Goal: Task Accomplishment & Management: Use online tool/utility

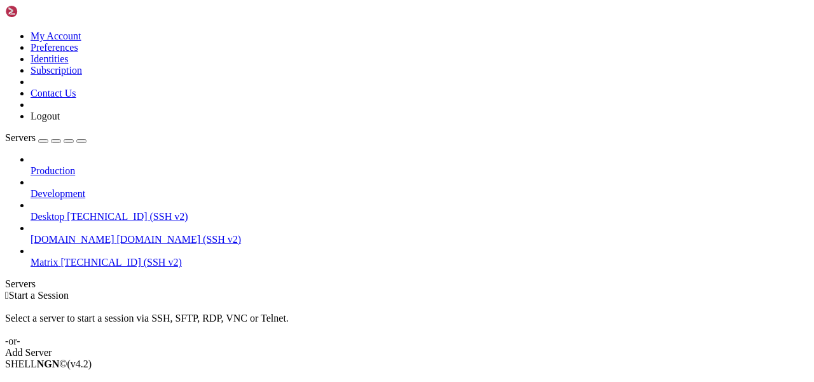
click at [59, 257] on span "Matrix" at bounding box center [45, 262] width 28 height 11
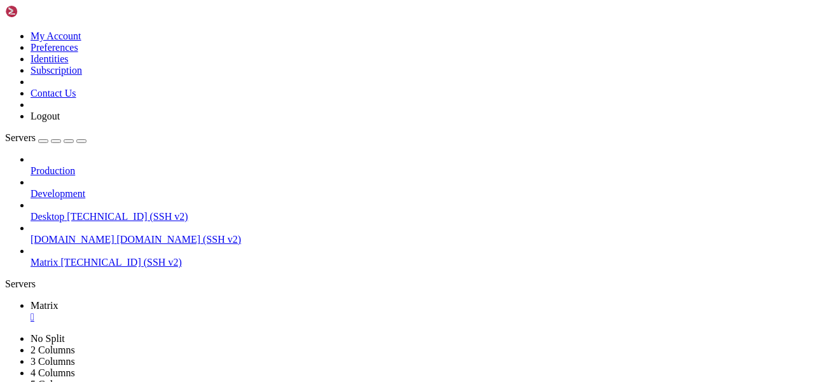
scroll to position [10, 0]
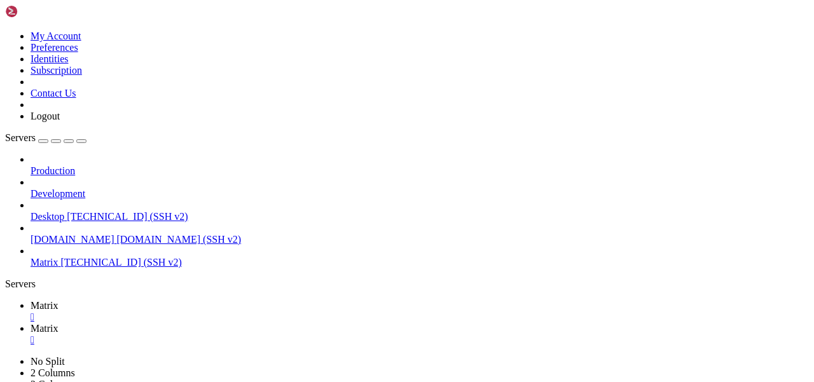
type input "/home/mau/tmp/maubot-llm/maubot_llm"
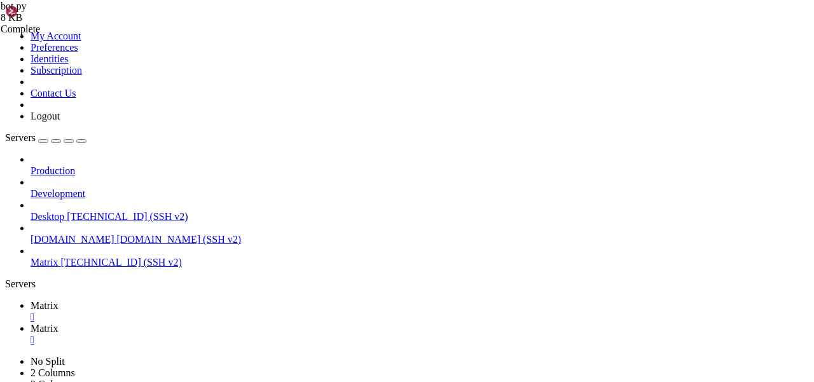
type textarea "#if bot in mentions["user_ids"]:"
drag, startPoint x: 355, startPoint y: 159, endPoint x: 232, endPoint y: 159, distance: 122.8
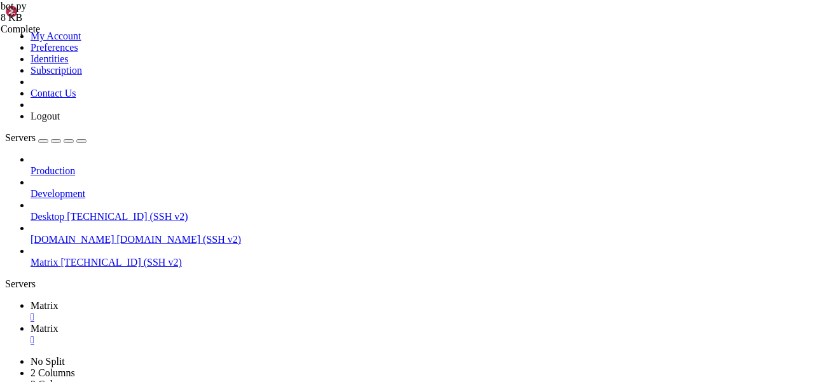
drag, startPoint x: 340, startPoint y: 150, endPoint x: 233, endPoint y: 149, distance: 106.3
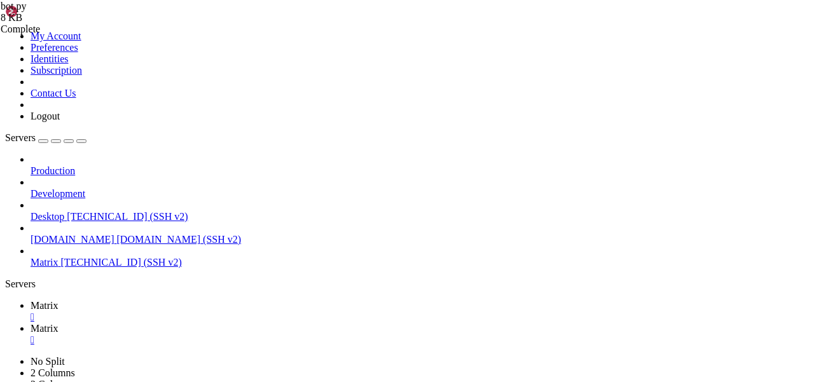
type textarea "bot = self.config["botuser"]"
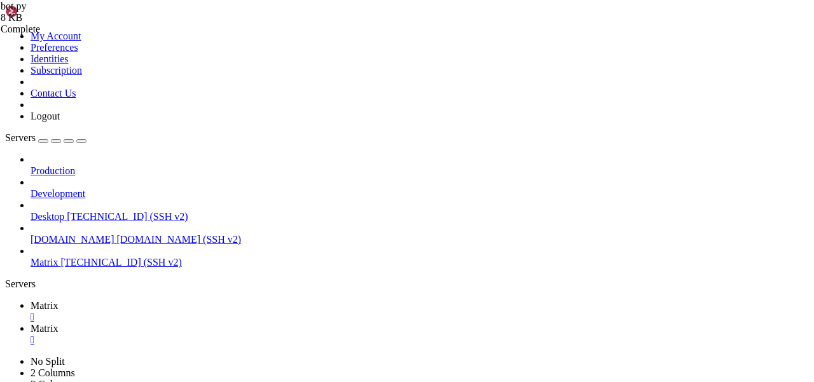
type textarea "#mentions = cont["m.mentions"]"
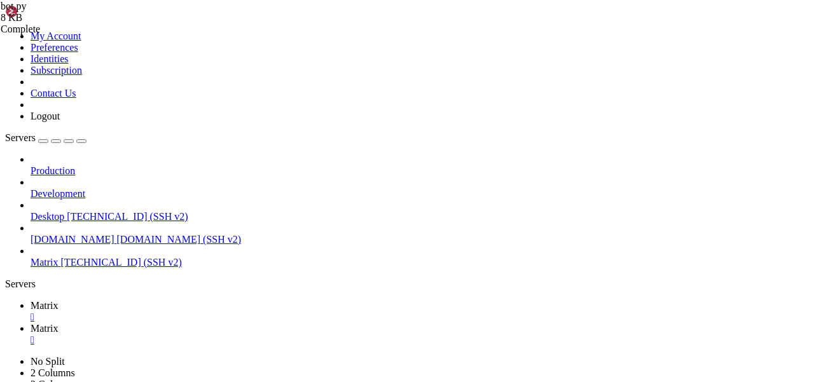
type textarea "bot = self.config["botuser"]"
drag, startPoint x: 232, startPoint y: 156, endPoint x: 165, endPoint y: 156, distance: 66.2
type textarea "#mentions = cont["m.mentions"]"
drag, startPoint x: 236, startPoint y: 164, endPoint x: 137, endPoint y: 164, distance: 99.3
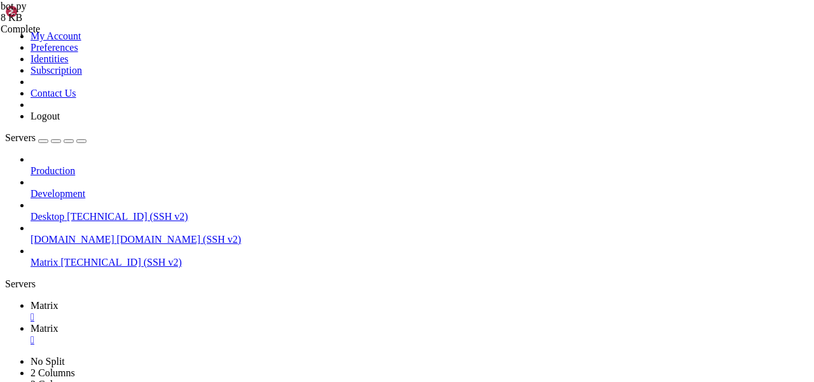
type textarea "cont = evt.content.body"
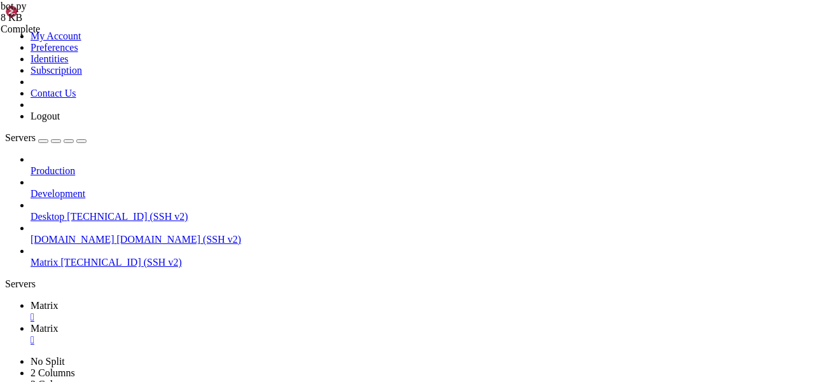
drag, startPoint x: 348, startPoint y: 136, endPoint x: 265, endPoint y: 136, distance: 83.3
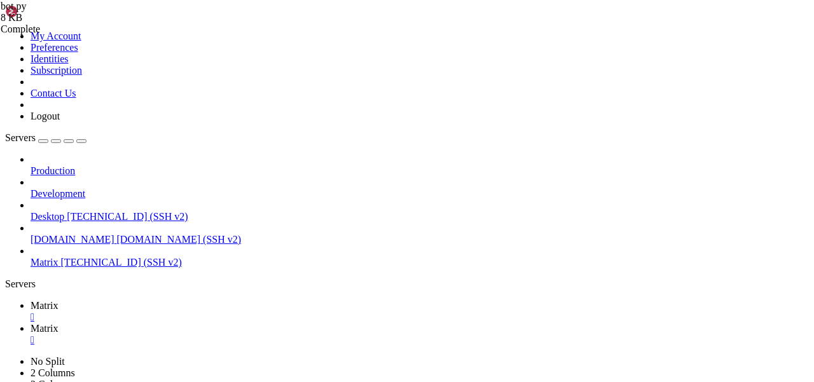
type textarea "cont = evt.content.body"
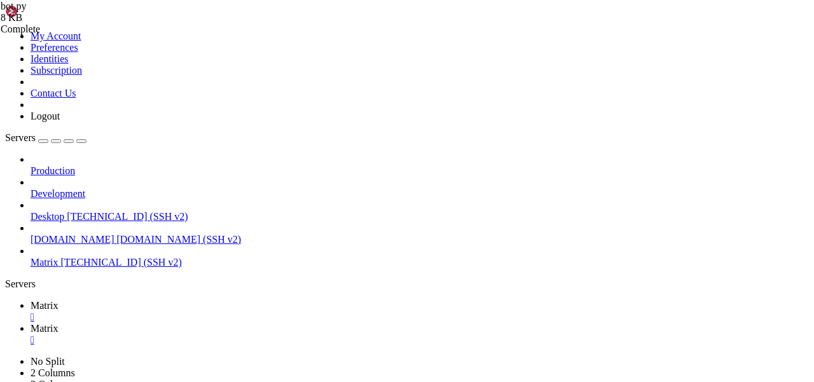
paste textarea "self.config["botname"]"
drag, startPoint x: 306, startPoint y: 120, endPoint x: 220, endPoint y: 120, distance: 85.9
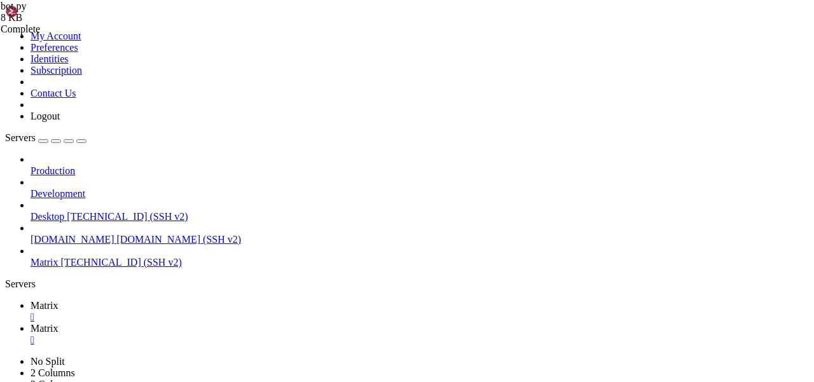
type textarea "helper.copy("botuser")"
paste textarea "helper.copy("botuser")"
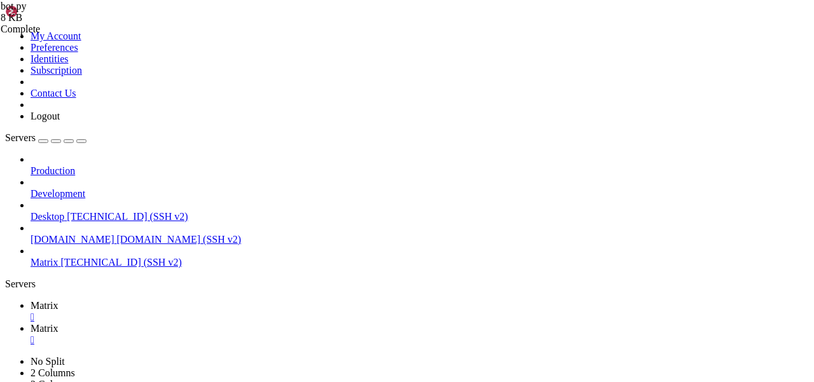
drag, startPoint x: 312, startPoint y: 132, endPoint x: 237, endPoint y: 132, distance: 75.7
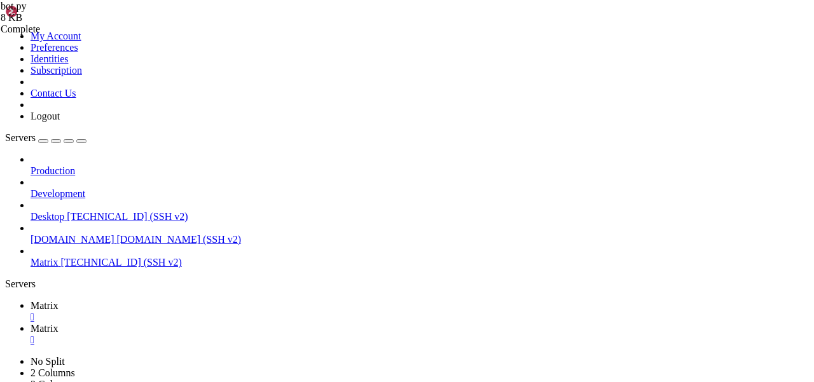
type textarea "if == -1:"
type textarea "return"
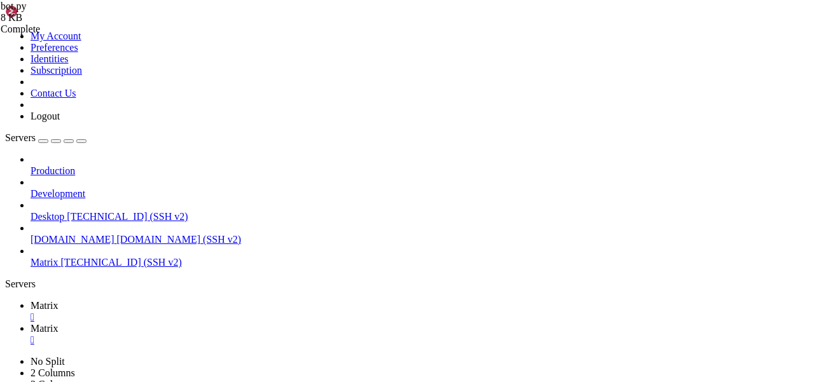
type textarea "return"
drag, startPoint x: 249, startPoint y: 326, endPoint x: 179, endPoint y: 326, distance: 69.3
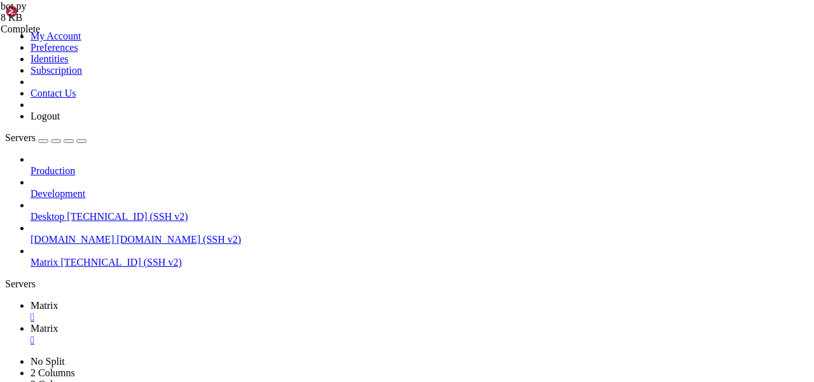
type textarea "#bot = self.config["botuser"]"
type input "/home/mau/tmp/maubot-llm"
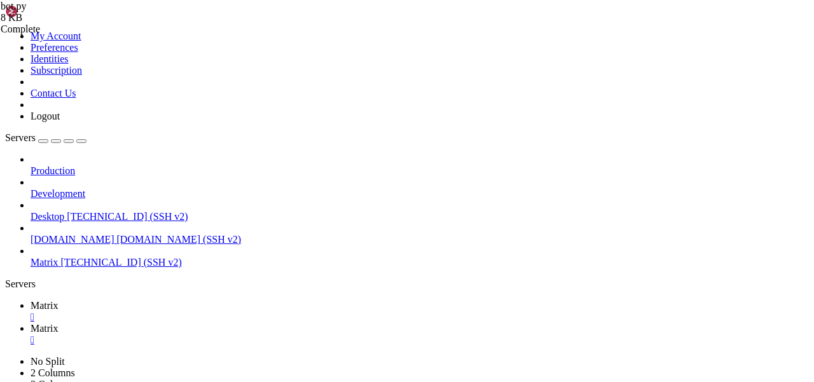
scroll to position [1, 0]
type textarea "botuser: "@cleaner:[DOMAIN_NAME]""
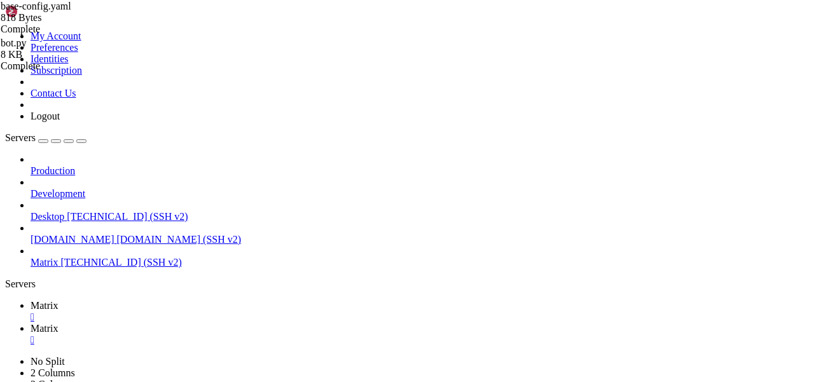
type textarea "botname: "Уборщица"
click at [31, 300] on icon at bounding box center [31, 305] width 0 height 11
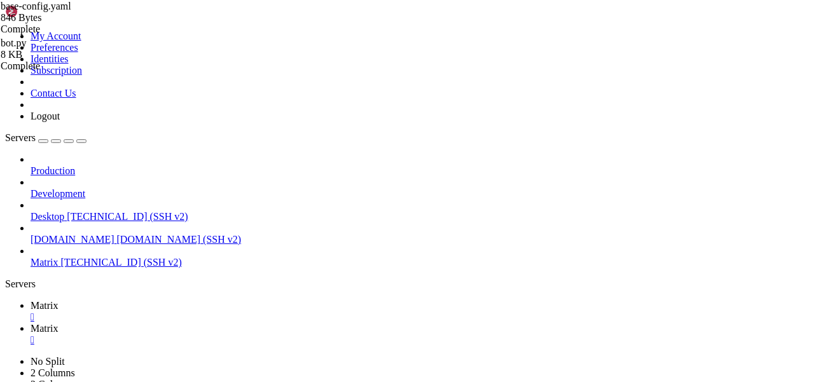
scroll to position [529, 0]
click at [59, 323] on span "Matrix" at bounding box center [45, 328] width 28 height 11
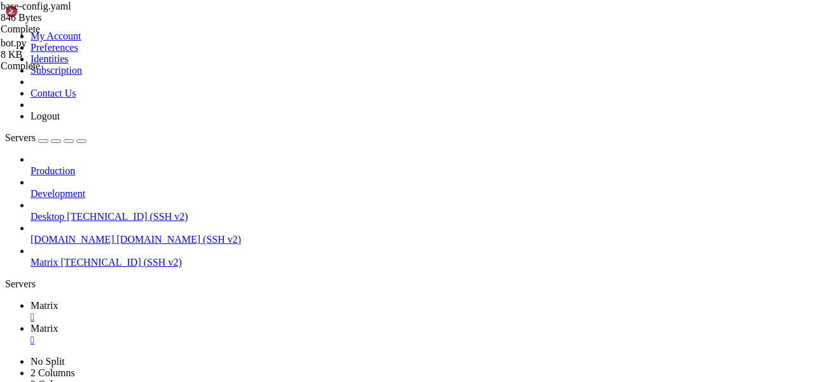
type input "/home/mau/tmp/maubot-llm/maubot_llm"
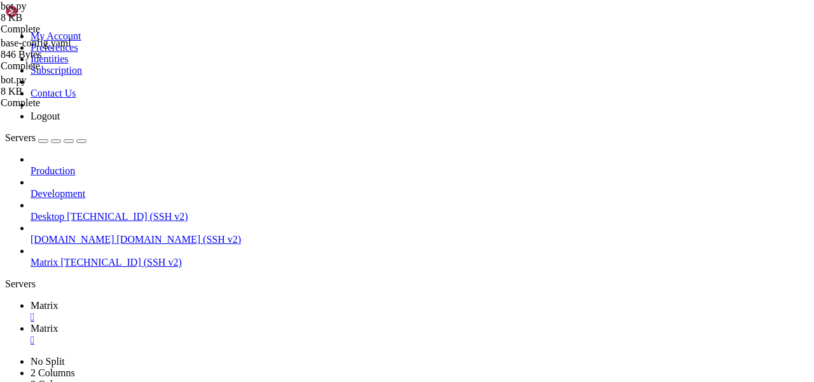
scroll to position [0, 3]
type textarea "if x == -1:"
click at [31, 300] on icon at bounding box center [31, 305] width 0 height 11
